Goal: Information Seeking & Learning: Learn about a topic

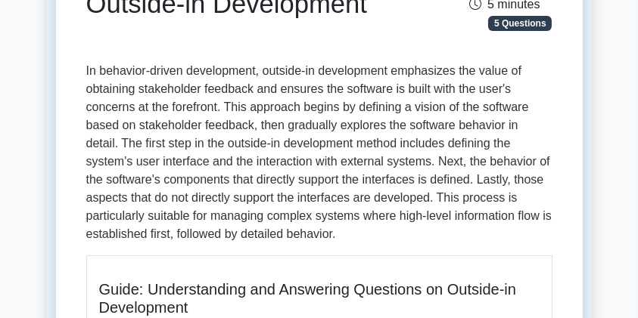
scroll to position [201, 0]
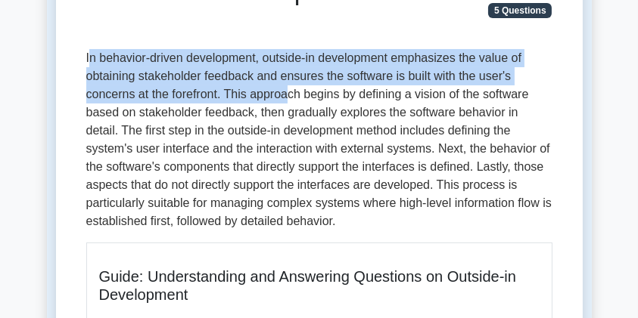
drag, startPoint x: 91, startPoint y: 56, endPoint x: 284, endPoint y: 94, distance: 197.3
click at [284, 94] on p "In behavior-driven development, outside-in development emphasizes the value of …" at bounding box center [319, 140] width 466 height 182
click at [242, 89] on p "In behavior-driven development, outside-in development emphasizes the value of …" at bounding box center [319, 140] width 466 height 182
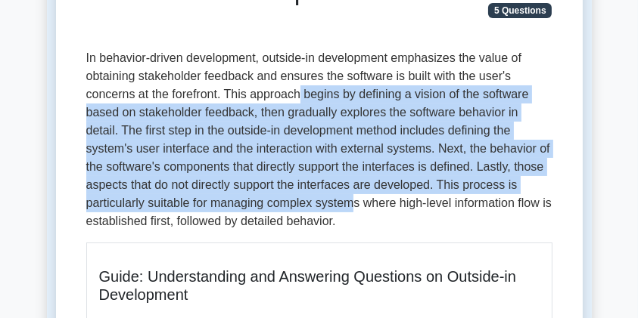
drag, startPoint x: 297, startPoint y: 92, endPoint x: 352, endPoint y: 206, distance: 125.9
click at [352, 206] on p "In behavior-driven development, outside-in development emphasizes the value of …" at bounding box center [319, 140] width 466 height 182
click at [351, 205] on p "In behavior-driven development, outside-in development emphasizes the value of …" at bounding box center [319, 140] width 466 height 182
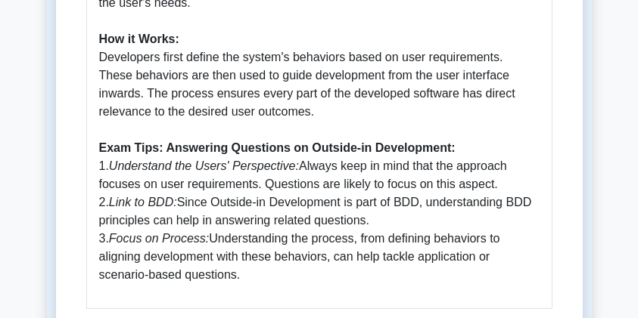
scroll to position [706, 0]
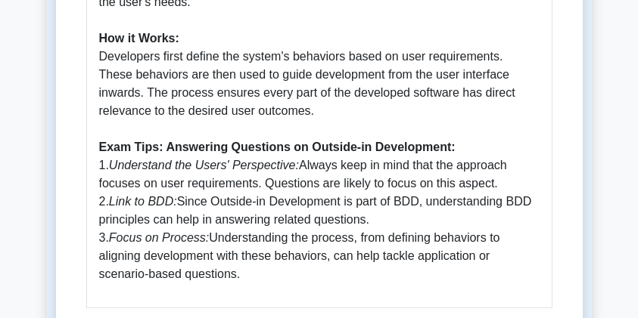
drag, startPoint x: 188, startPoint y: 201, endPoint x: 392, endPoint y: 216, distance: 204.7
click at [392, 216] on p "What is Outside-in Development: Outside-in Development is a part of Behaviour D…" at bounding box center [319, 48] width 440 height 472
drag, startPoint x: 194, startPoint y: 205, endPoint x: 373, endPoint y: 218, distance: 179.0
click at [373, 218] on p "What is Outside-in Development: Outside-in Development is a part of Behaviour D…" at bounding box center [319, 48] width 440 height 472
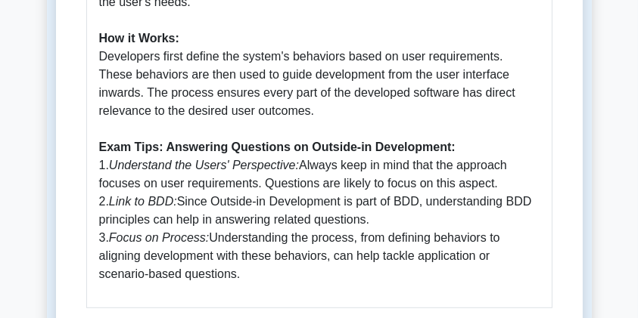
click at [373, 218] on p "What is Outside-in Development: Outside-in Development is a part of Behaviour D…" at bounding box center [319, 48] width 440 height 472
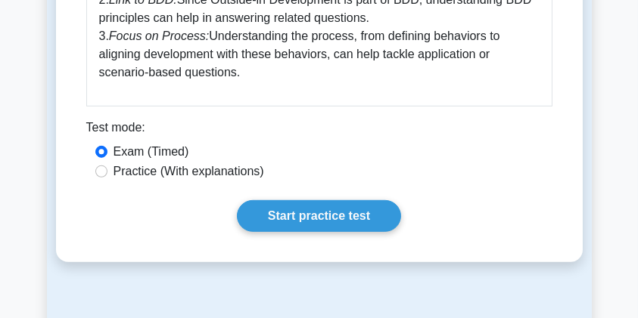
scroll to position [655, 0]
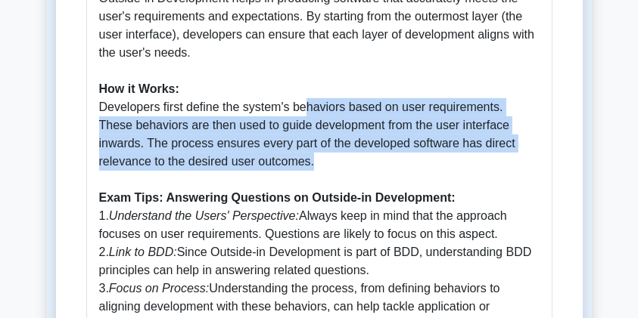
drag, startPoint x: 301, startPoint y: 101, endPoint x: 318, endPoint y: 157, distance: 57.7
click at [318, 157] on p "What is Outside-in Development: Outside-in Development is a part of Behaviour D…" at bounding box center [319, 98] width 440 height 472
click at [304, 163] on p "What is Outside-in Development: Outside-in Development is a part of Behaviour D…" at bounding box center [319, 98] width 440 height 472
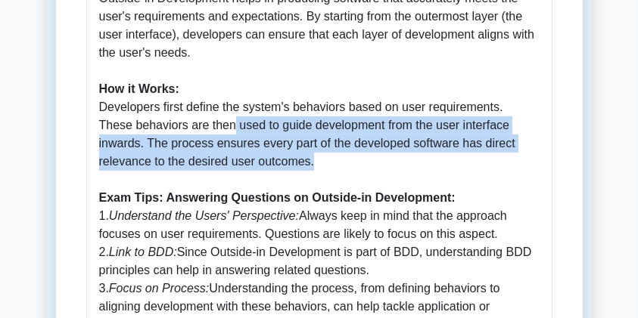
drag, startPoint x: 213, startPoint y: 129, endPoint x: 287, endPoint y: 154, distance: 78.7
click at [287, 154] on p "What is Outside-in Development: Outside-in Development is a part of Behaviour D…" at bounding box center [319, 98] width 440 height 472
click at [293, 166] on p "What is Outside-in Development: Outside-in Development is a part of Behaviour D…" at bounding box center [319, 98] width 440 height 472
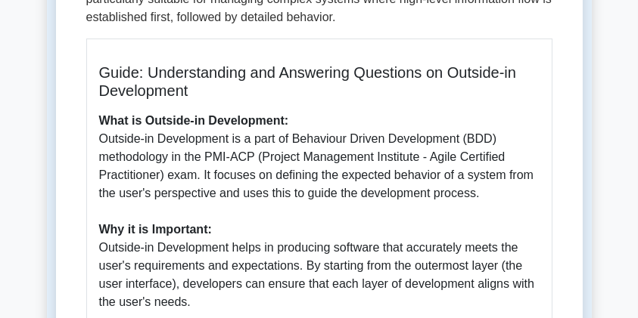
scroll to position [403, 0]
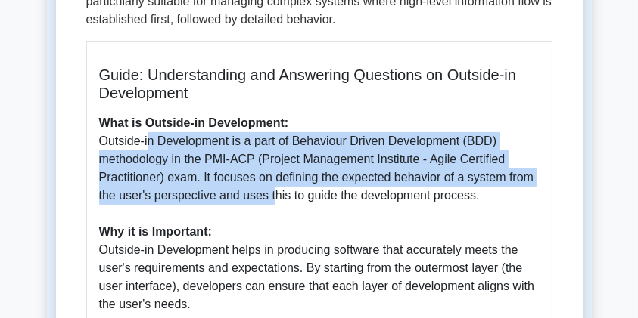
drag, startPoint x: 151, startPoint y: 144, endPoint x: 272, endPoint y: 193, distance: 130.3
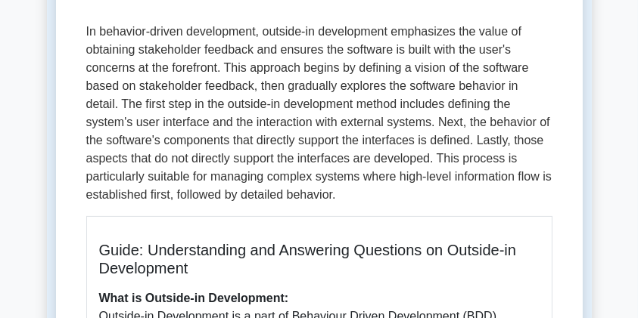
scroll to position [201, 0]
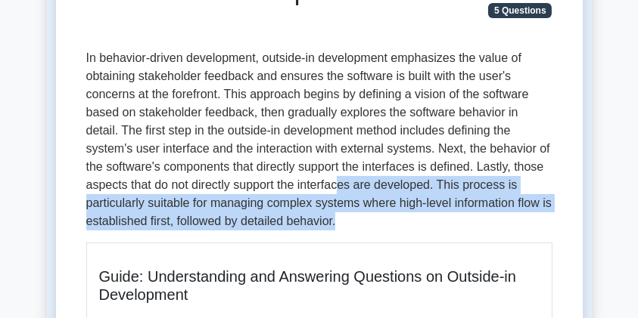
drag, startPoint x: 340, startPoint y: 182, endPoint x: 367, endPoint y: 225, distance: 51.2
click at [367, 225] on p "In behavior-driven development, outside-in development emphasizes the value of …" at bounding box center [319, 140] width 466 height 182
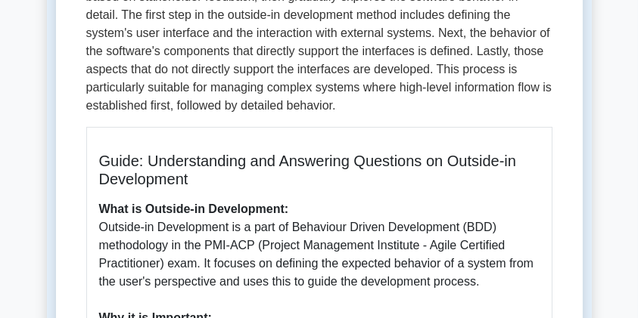
scroll to position [303, 0]
